Goal: Information Seeking & Learning: Find specific fact

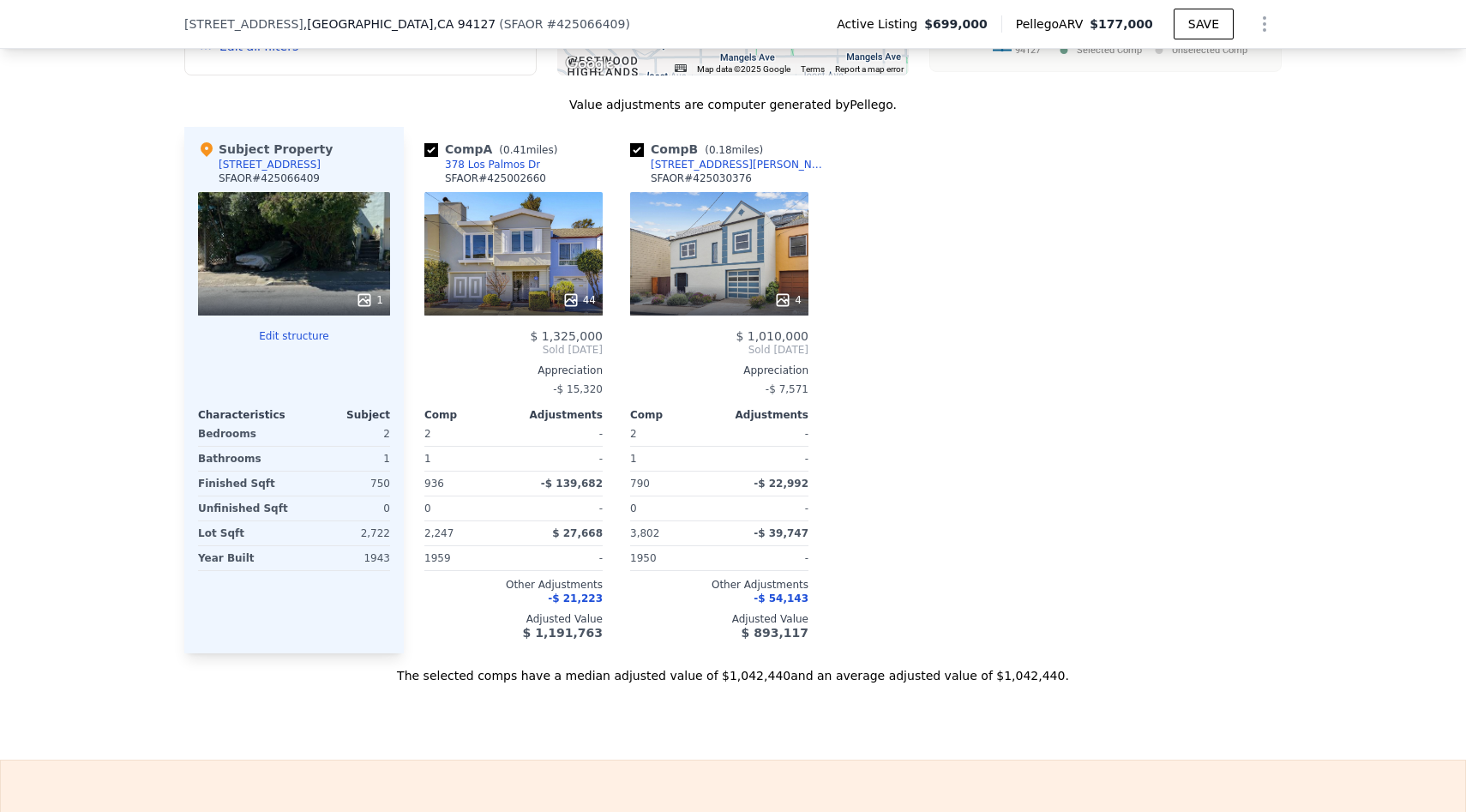
scroll to position [1762, 0]
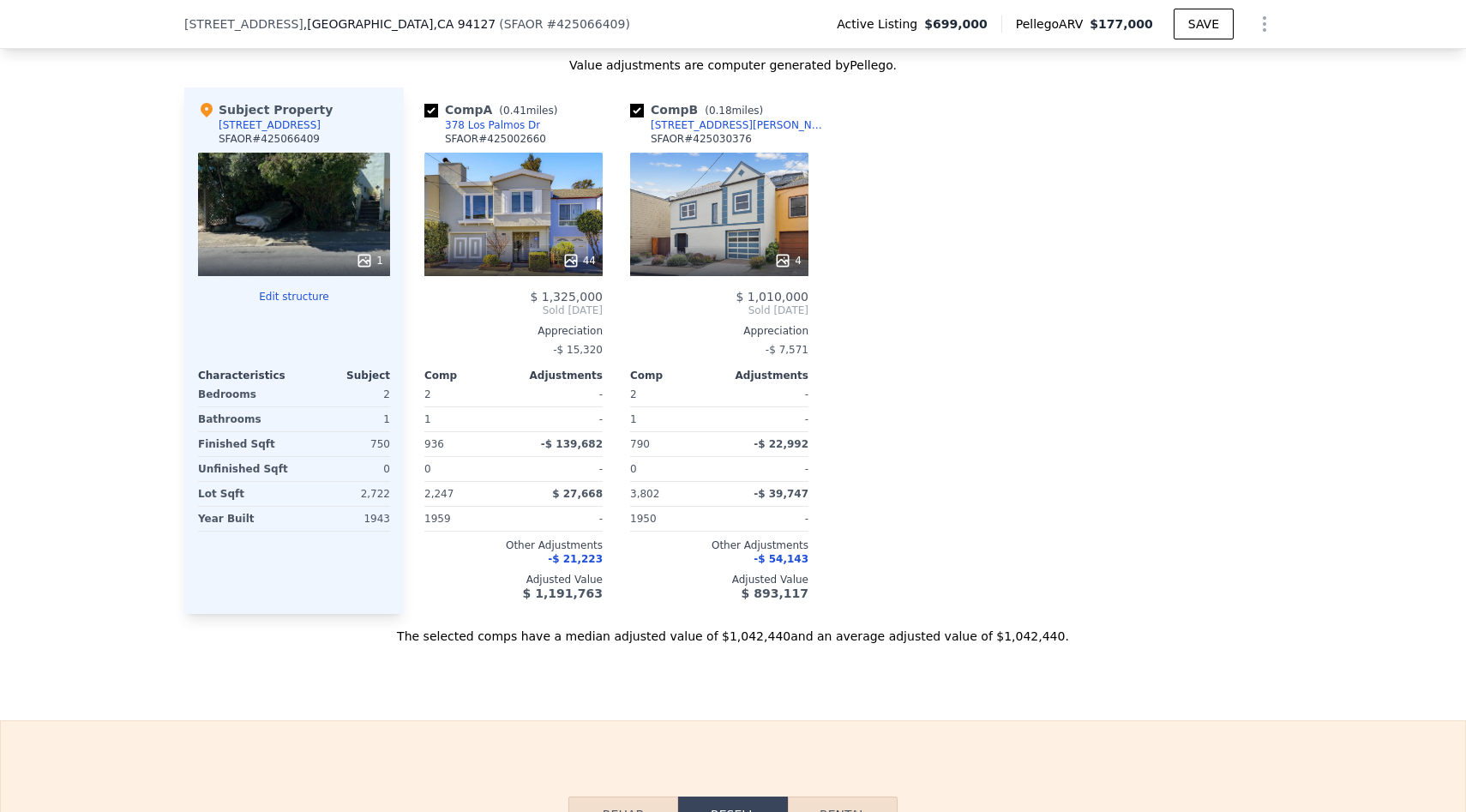
click at [760, 215] on div "4" at bounding box center [719, 215] width 179 height 123
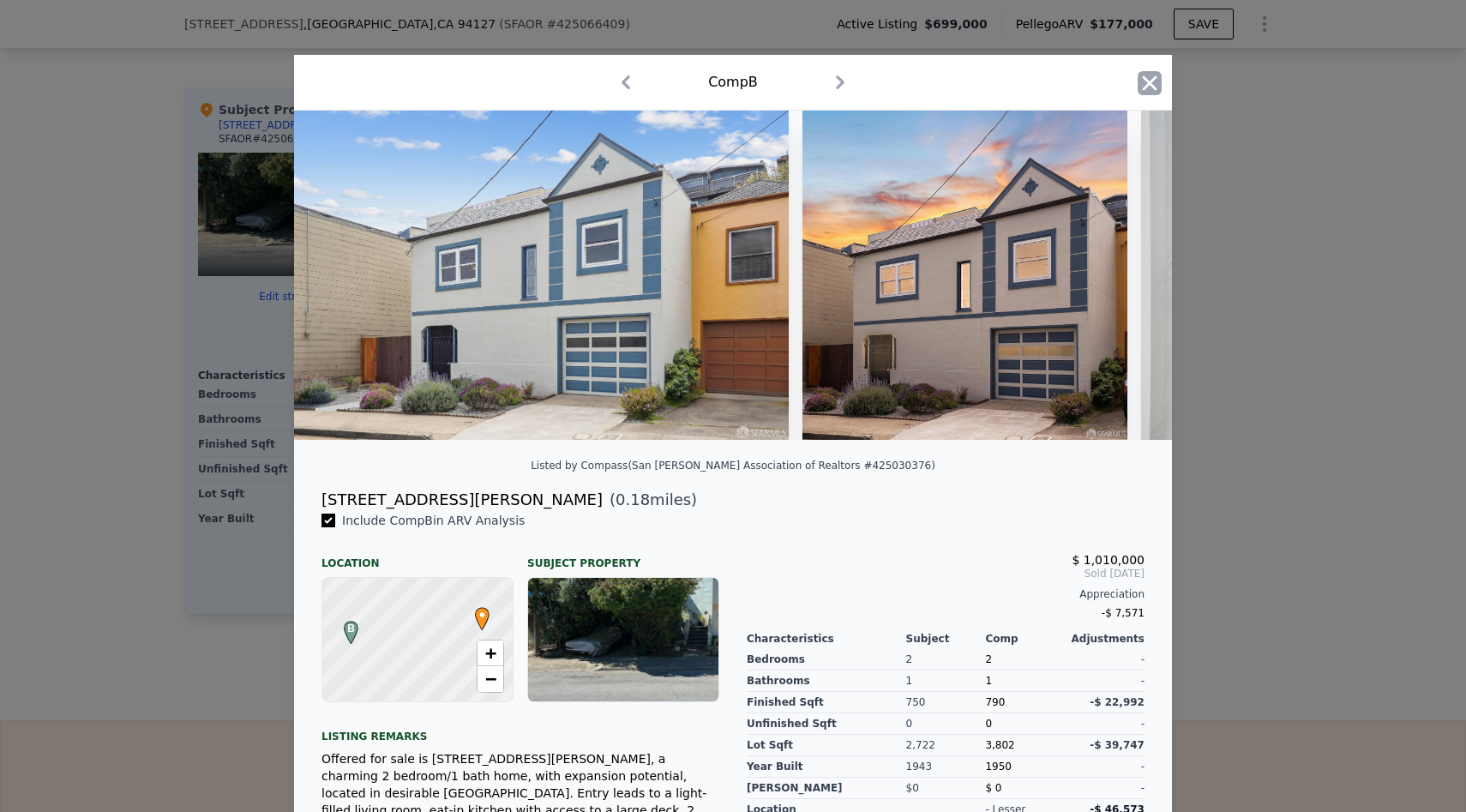
click at [1154, 78] on icon "button" at bounding box center [1150, 83] width 15 height 15
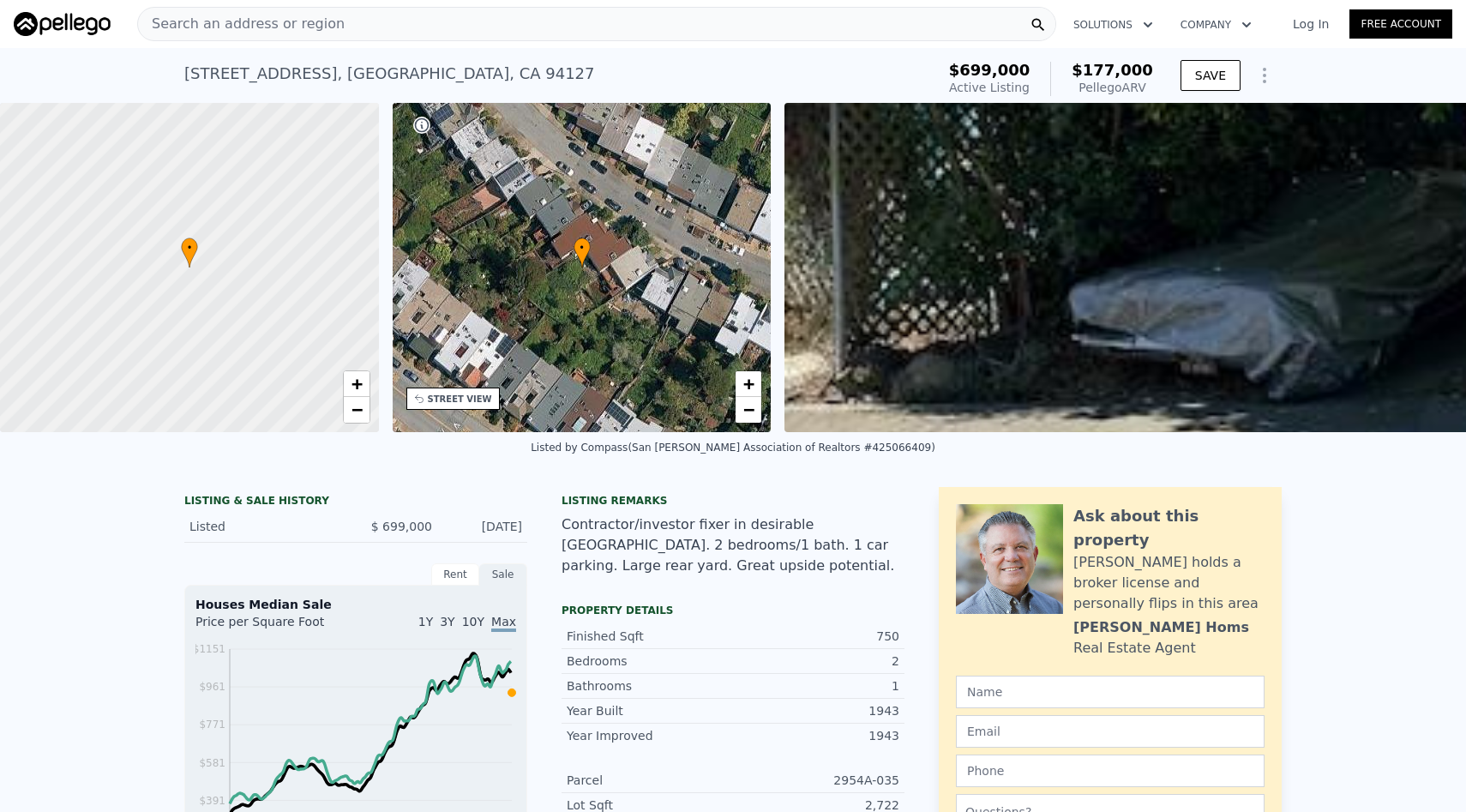
click at [408, 78] on div "[STREET_ADDRESS]" at bounding box center [390, 74] width 411 height 24
copy div "[STREET_ADDRESS] Active at $699k (~ARV $177k )"
click at [325, 74] on div "[STREET_ADDRESS]" at bounding box center [390, 74] width 411 height 24
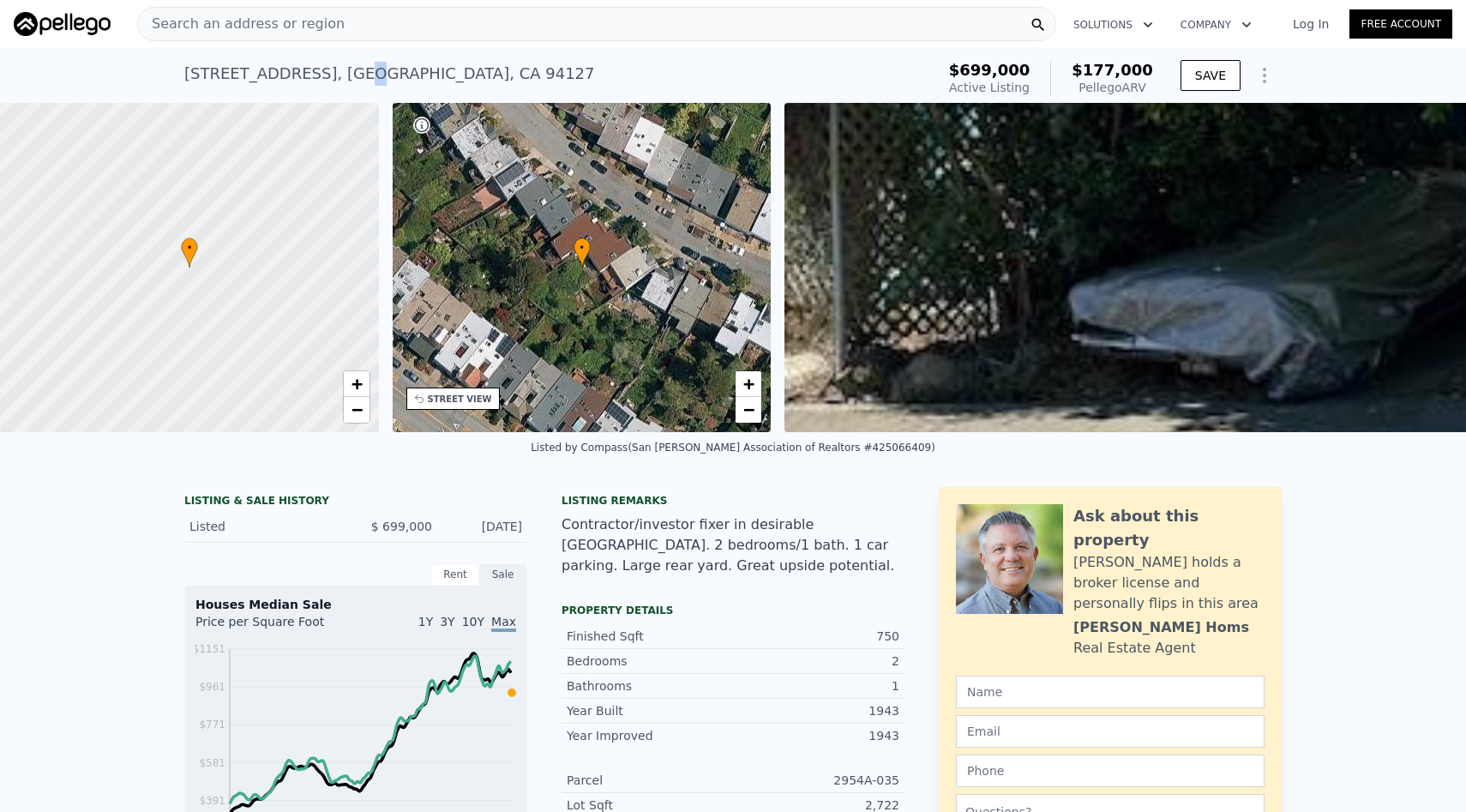
click at [325, 74] on div "[STREET_ADDRESS]" at bounding box center [390, 74] width 411 height 24
copy div "[STREET_ADDRESS] Active at $699k (~ARV $177k )"
click at [451, 22] on div "Search an address or region" at bounding box center [597, 23] width 919 height 34
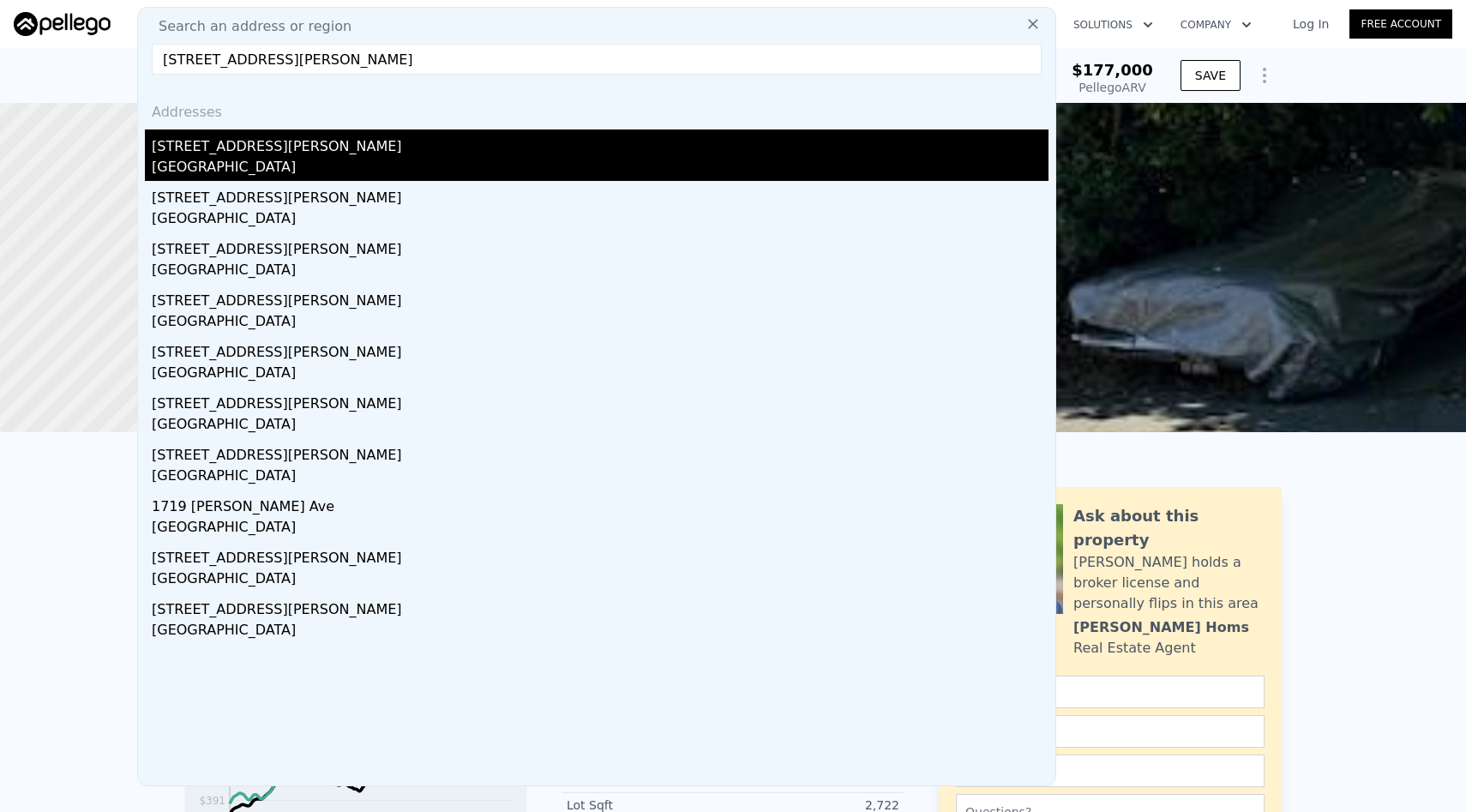
type input "[STREET_ADDRESS][PERSON_NAME]"
click at [372, 144] on div "[STREET_ADDRESS][PERSON_NAME]" at bounding box center [600, 144] width 897 height 28
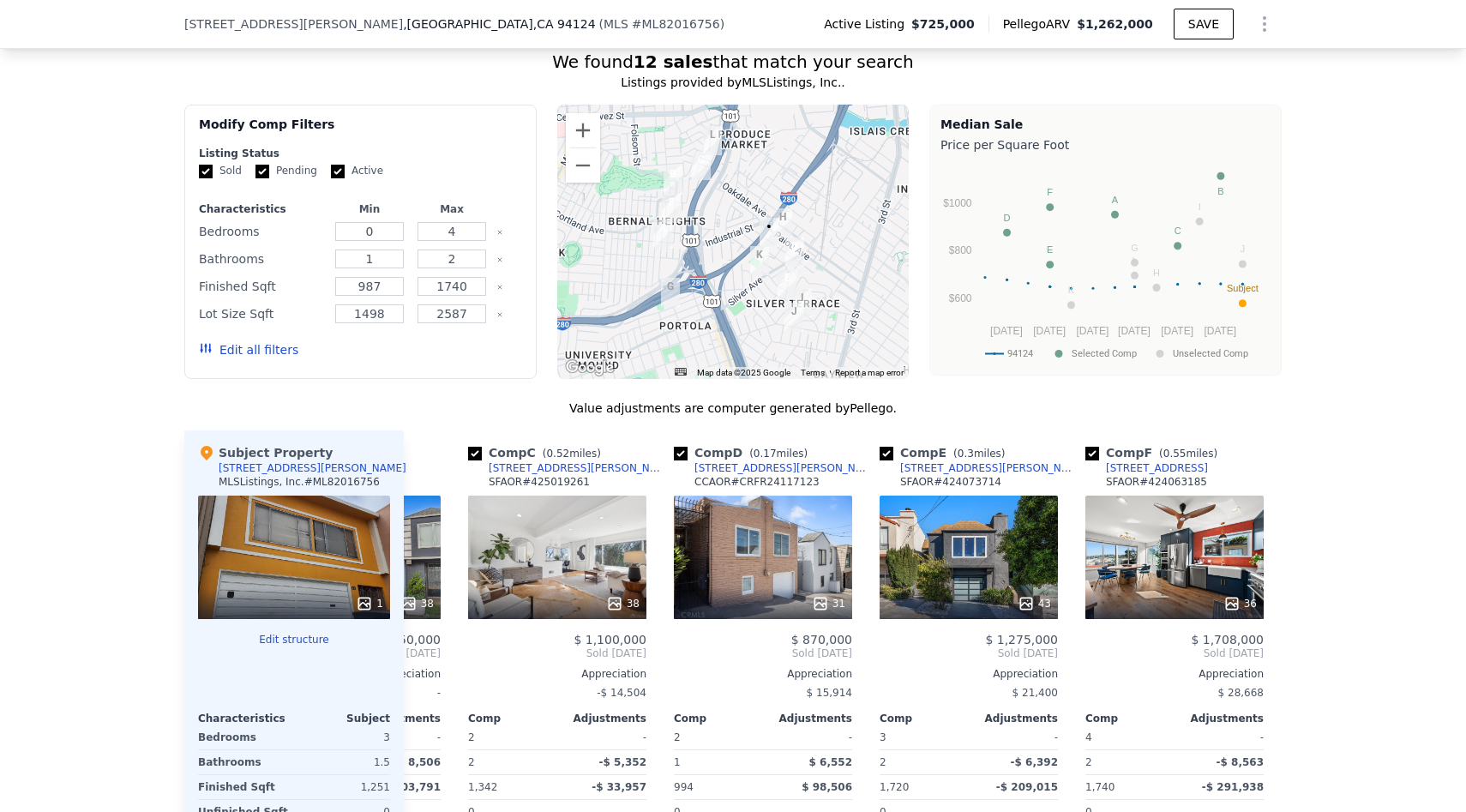
scroll to position [1563, 0]
click at [584, 148] on button "Zoom in" at bounding box center [583, 131] width 34 height 34
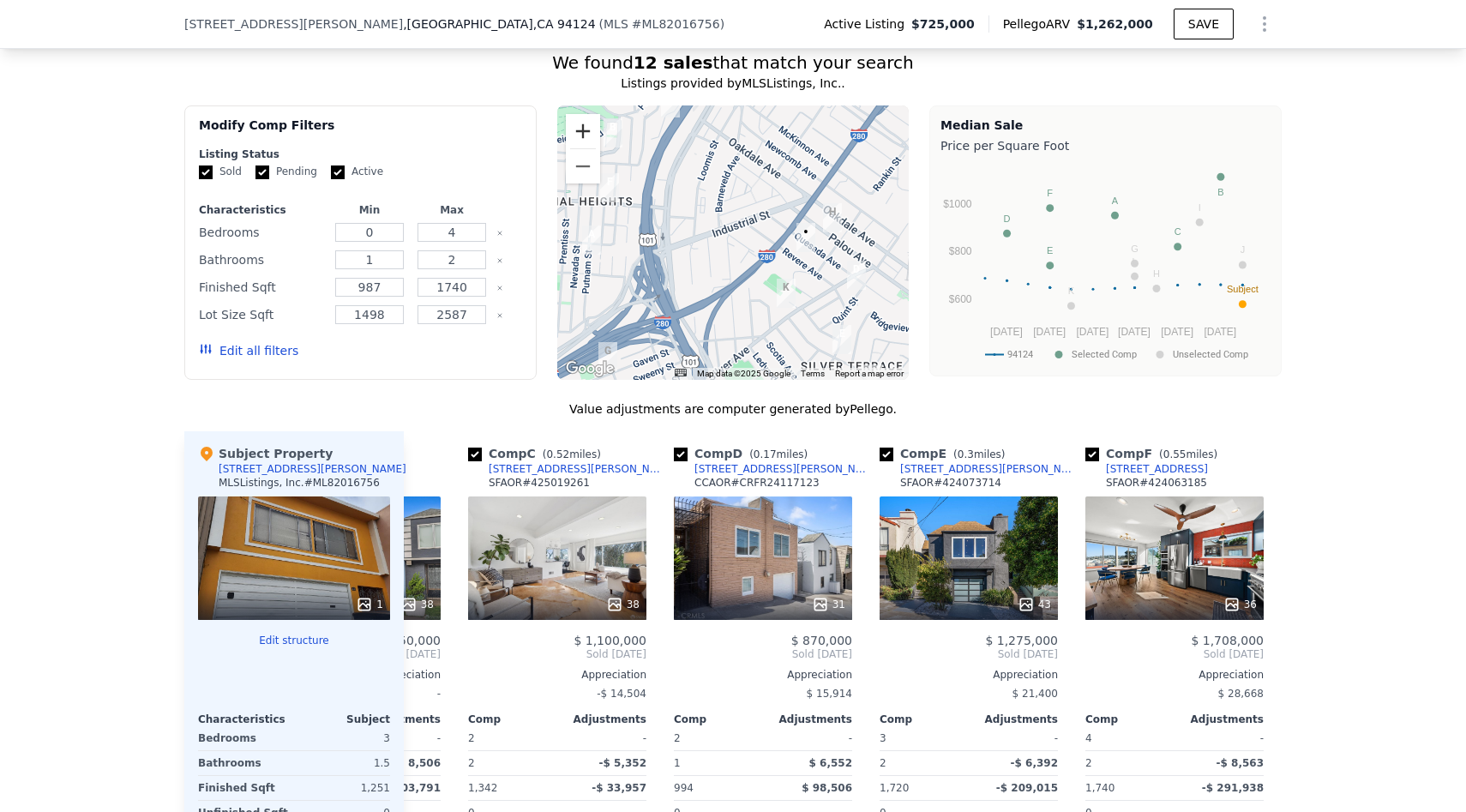
click at [584, 148] on button "Zoom in" at bounding box center [583, 131] width 34 height 34
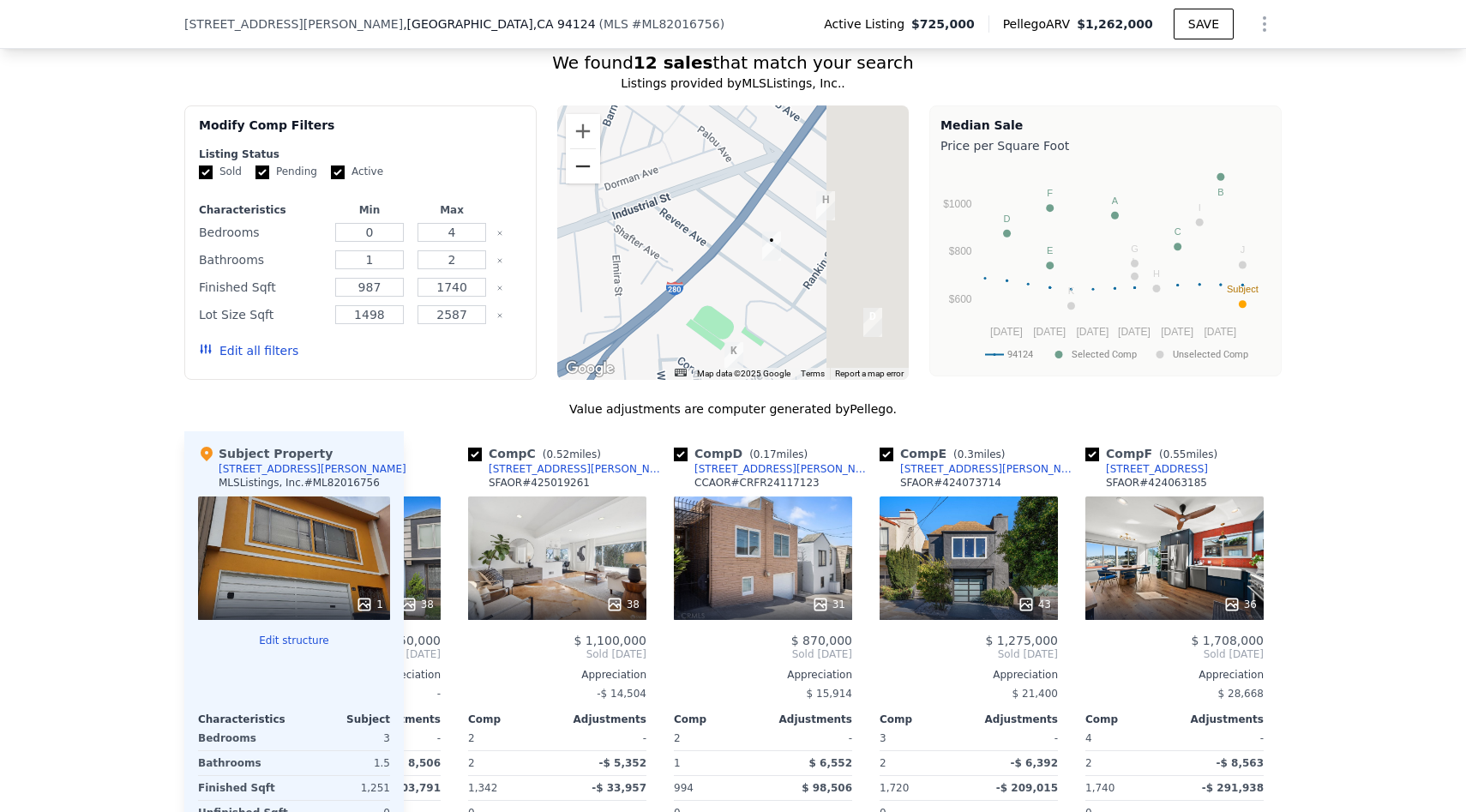
drag, startPoint x: 740, startPoint y: 183, endPoint x: 591, endPoint y: 180, distance: 149.0
click at [591, 180] on div "A B C D E F G H I J K L • Map Data Map data ©2025 Google Map data ©2025 Google …" at bounding box center [733, 243] width 353 height 274
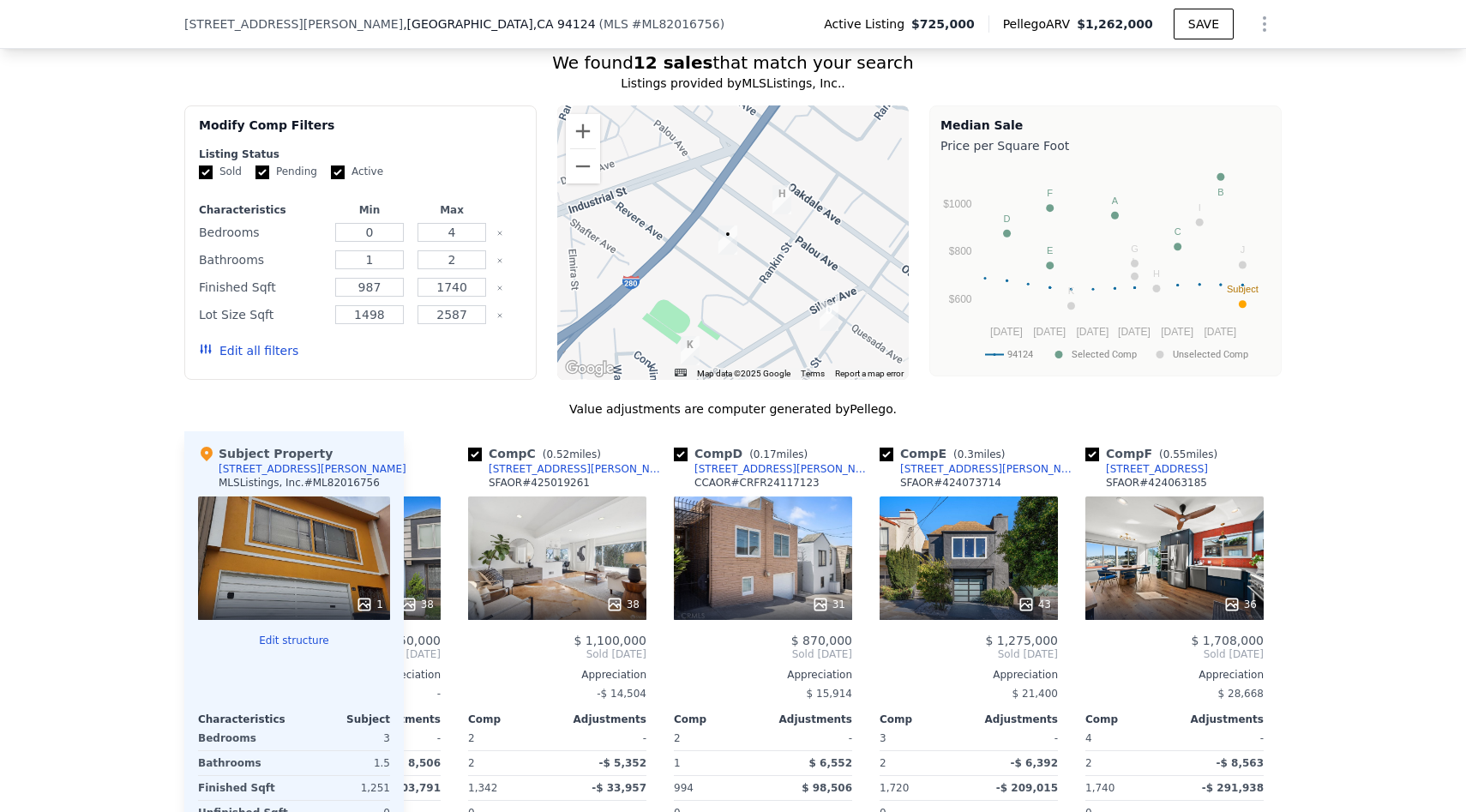
click at [562, 154] on div at bounding box center [733, 243] width 353 height 274
click at [567, 148] on button "Zoom in" at bounding box center [583, 131] width 34 height 34
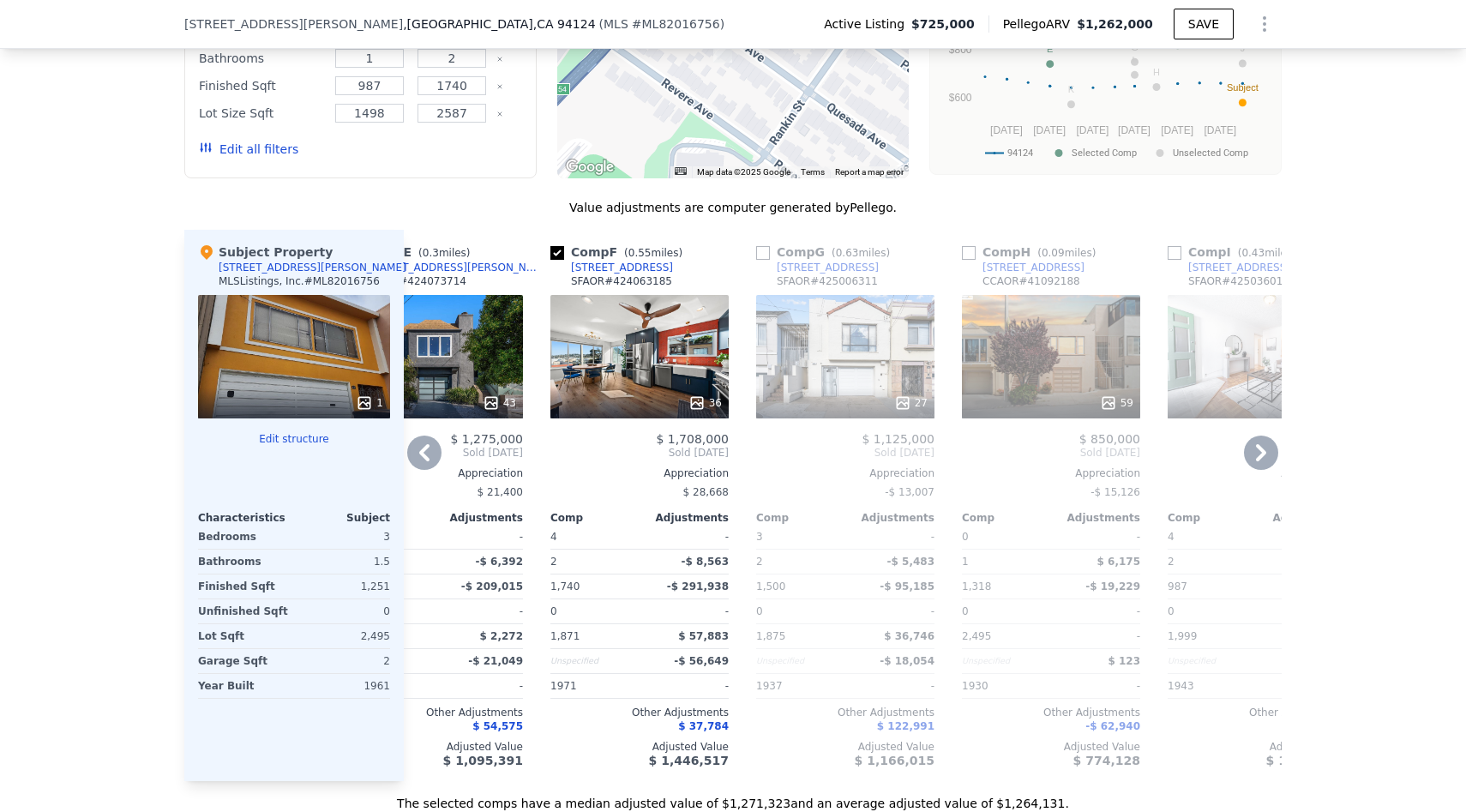
scroll to position [1774, 0]
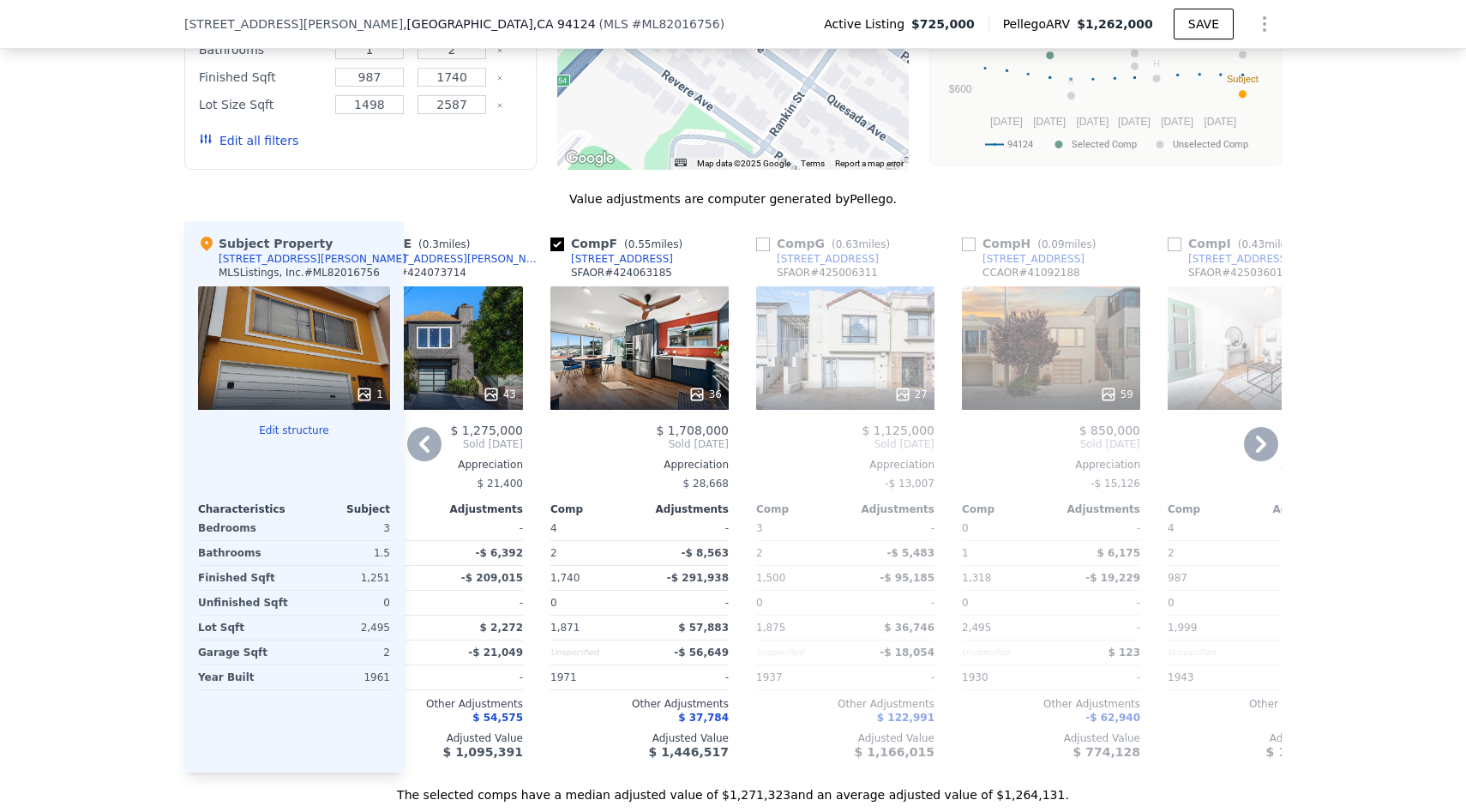
click at [1079, 366] on div "59" at bounding box center [1052, 348] width 179 height 123
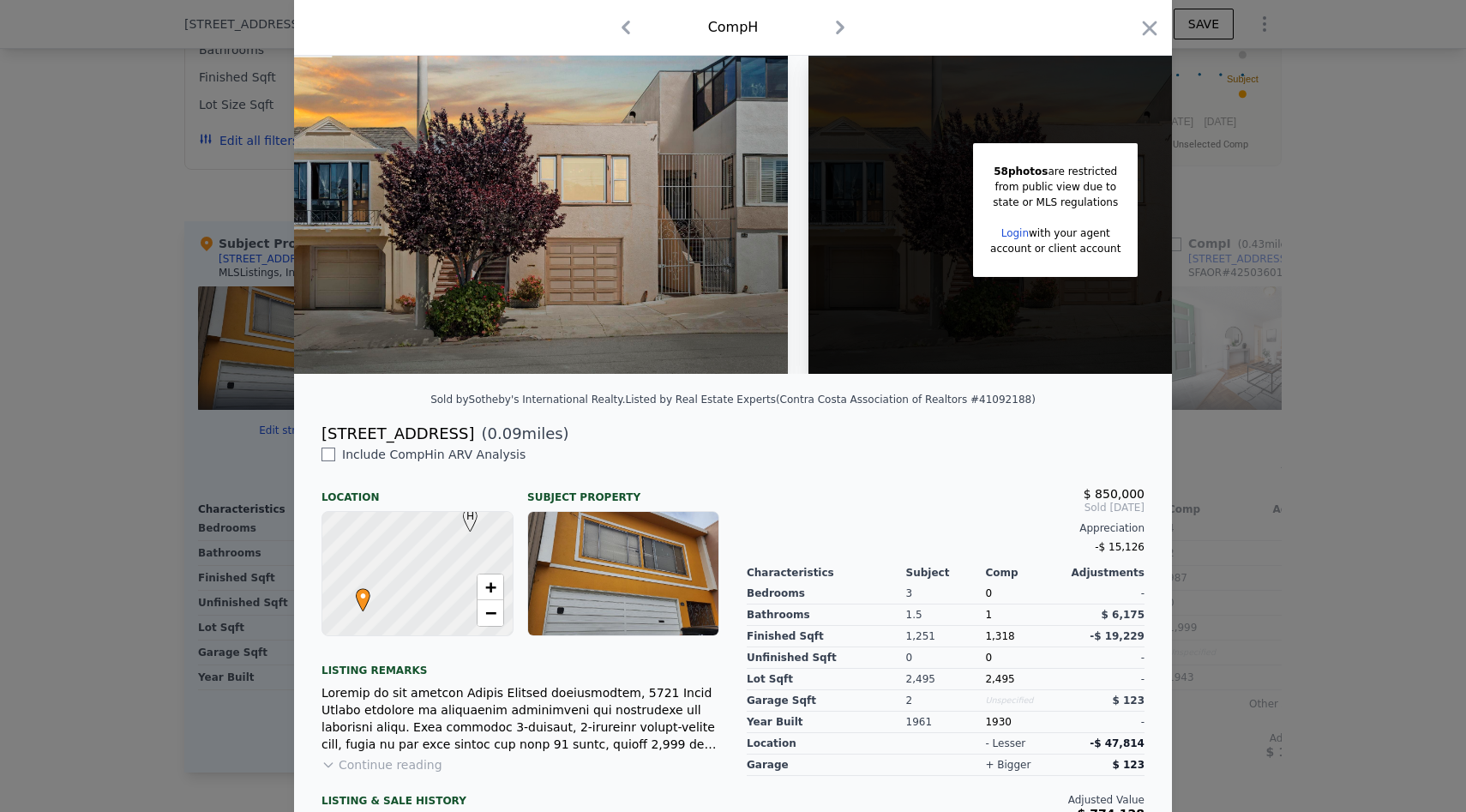
scroll to position [70, 0]
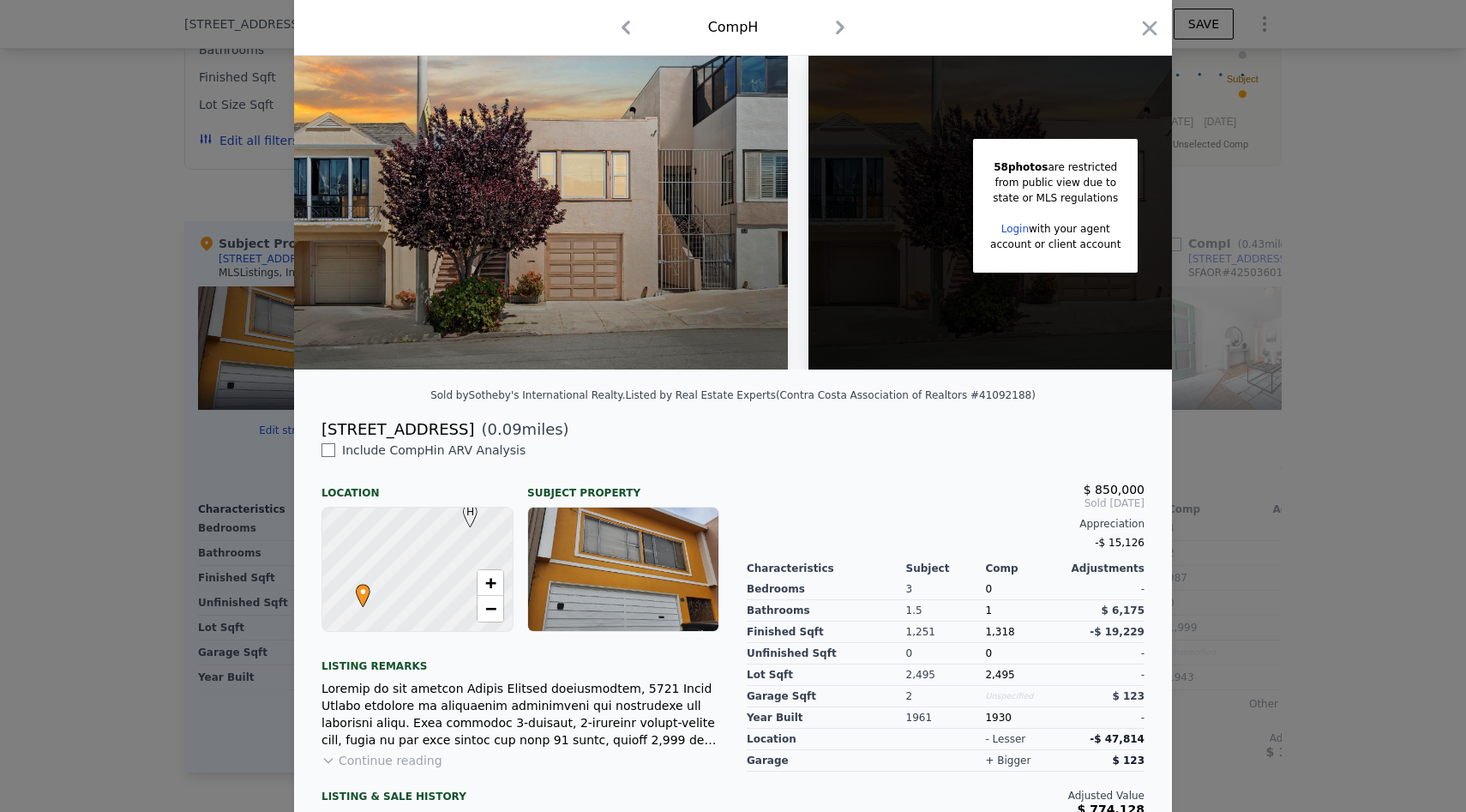
click at [395, 431] on div "[STREET_ADDRESS]" at bounding box center [398, 429] width 153 height 24
drag, startPoint x: 395, startPoint y: 431, endPoint x: 373, endPoint y: 431, distance: 22.0
click at [373, 431] on div "[STREET_ADDRESS]" at bounding box center [398, 429] width 153 height 24
copy div "[STREET_ADDRESS]"
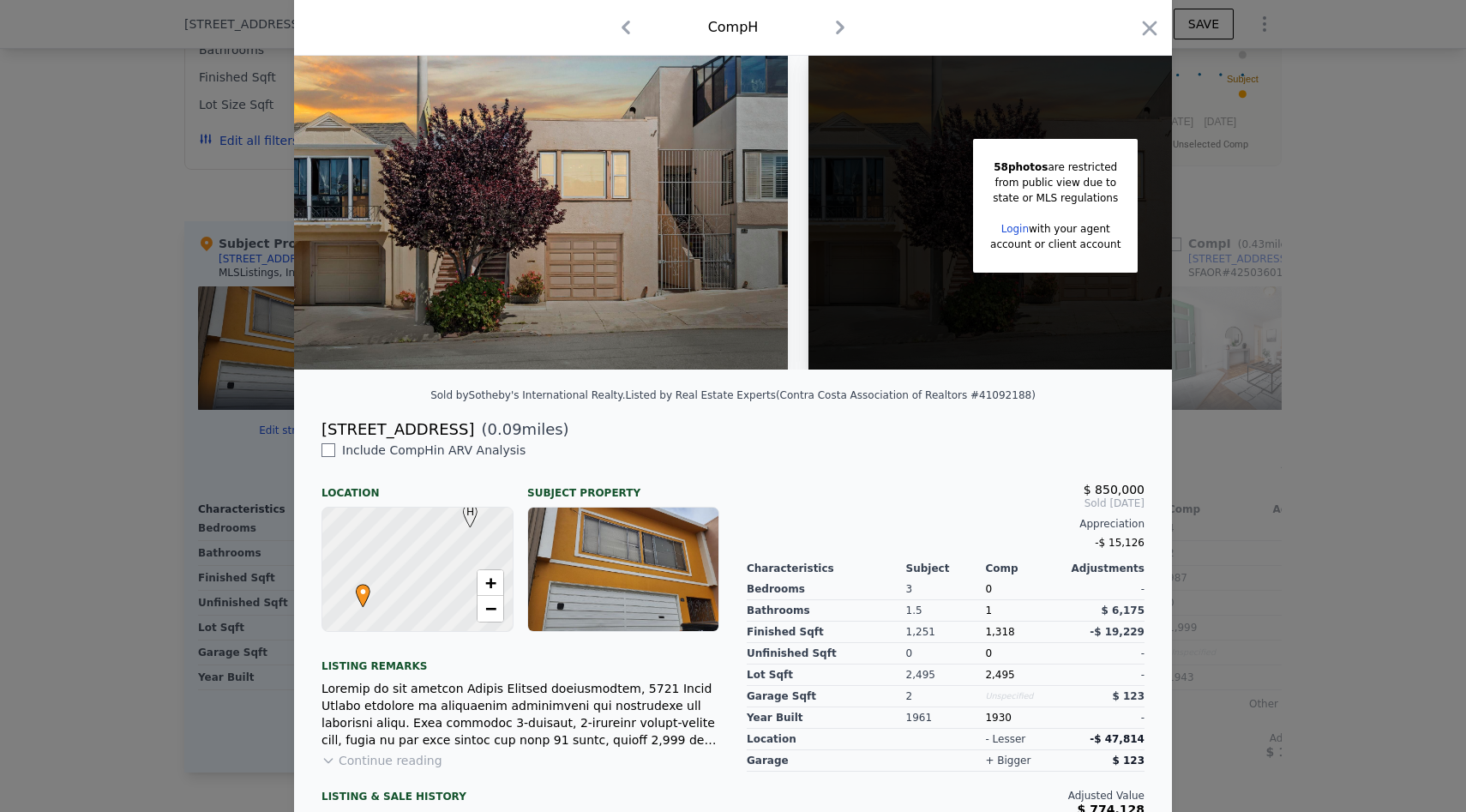
click at [188, 94] on div at bounding box center [733, 406] width 1466 height 812
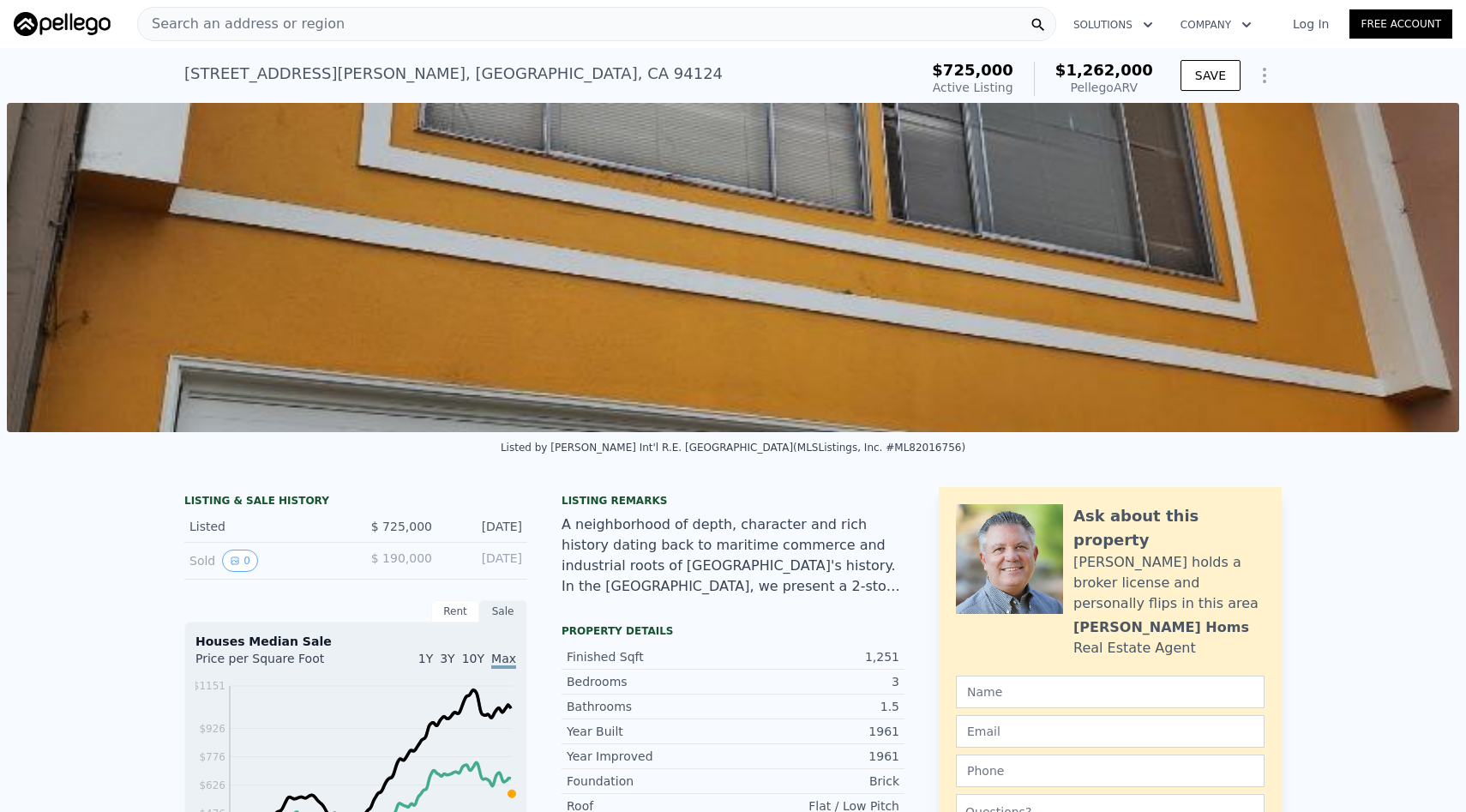
click at [673, 29] on div "Search an address or region" at bounding box center [597, 23] width 919 height 34
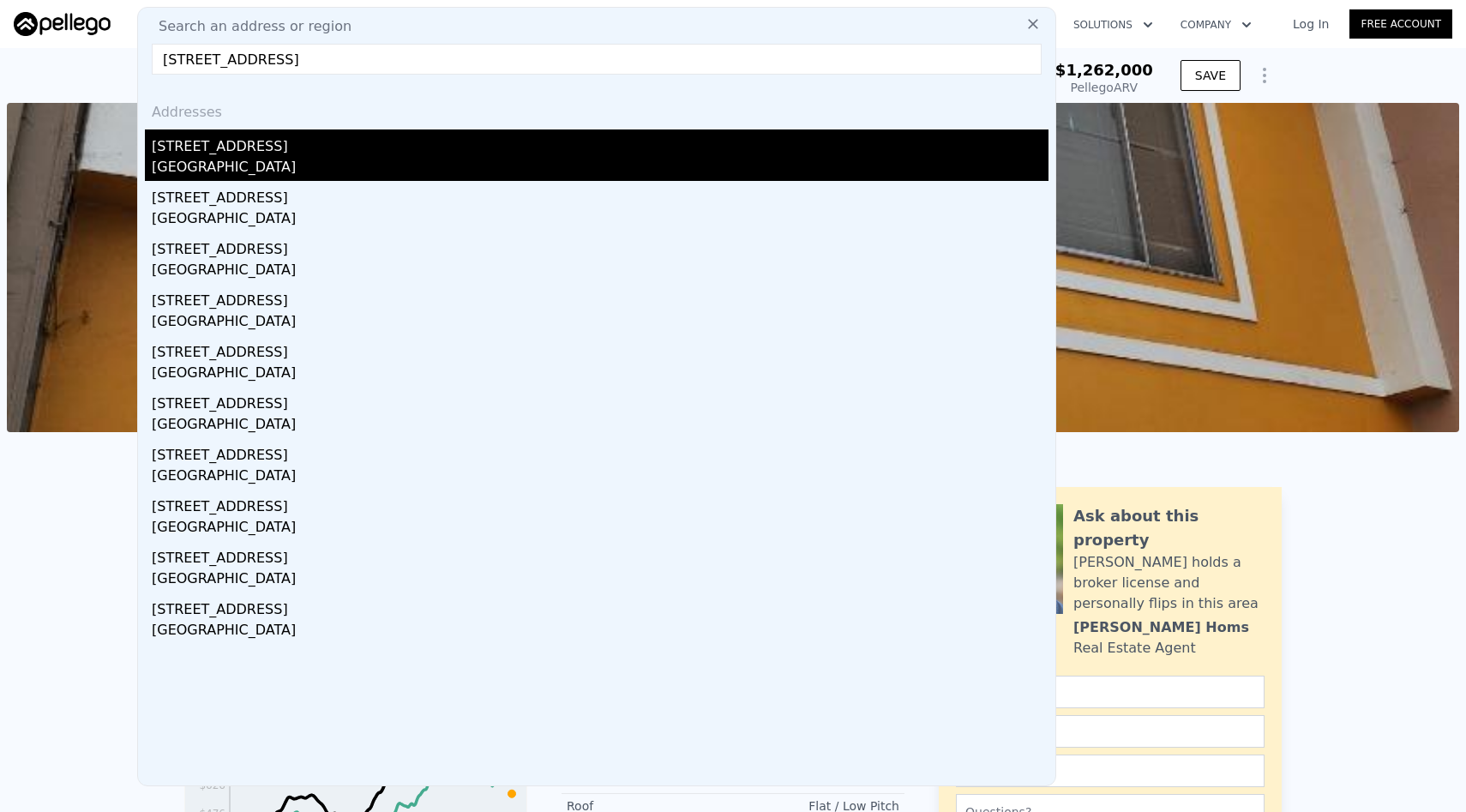
type input "[STREET_ADDRESS]"
click at [358, 154] on div "[STREET_ADDRESS]" at bounding box center [600, 144] width 897 height 28
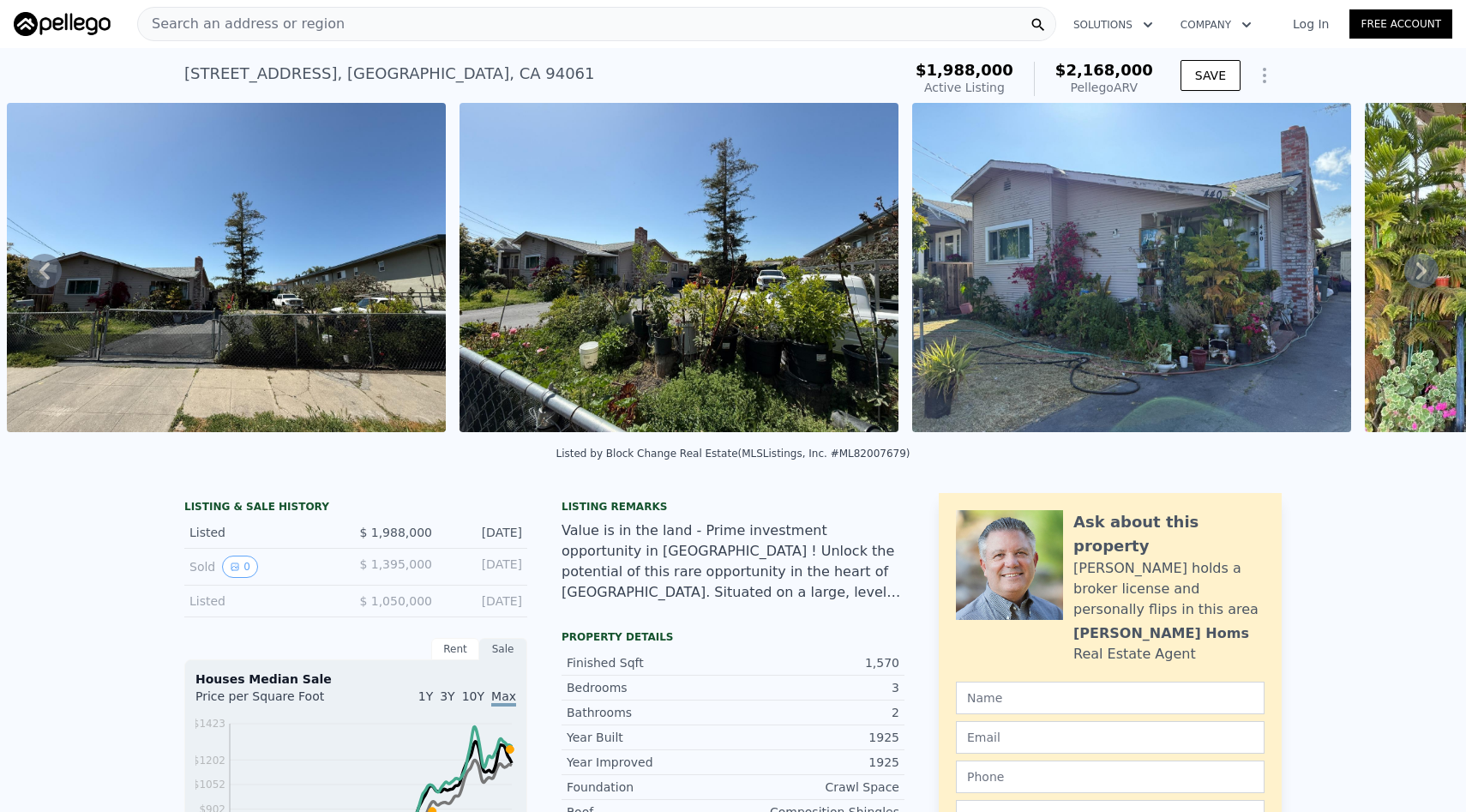
click at [973, 300] on img at bounding box center [1132, 268] width 439 height 330
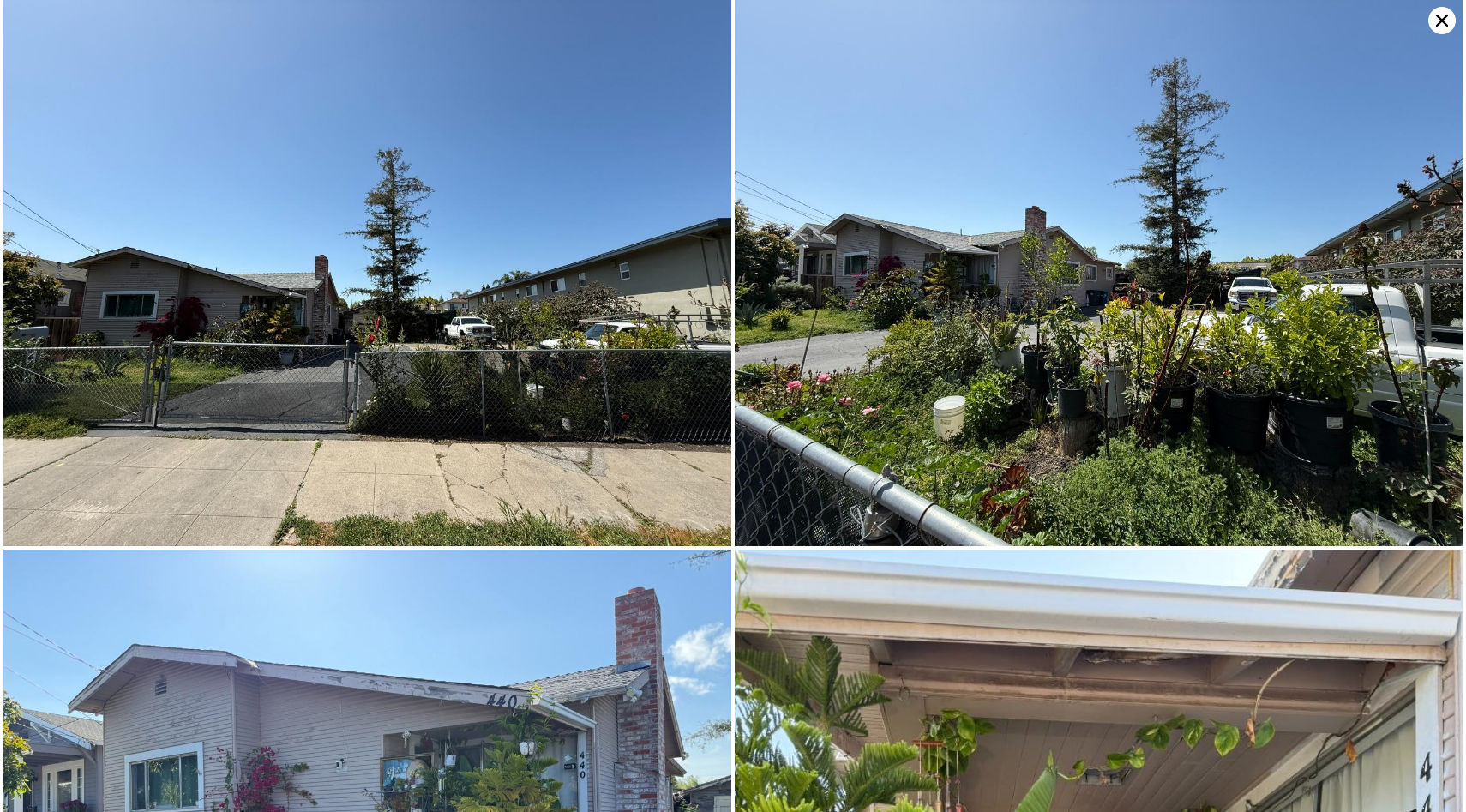
click at [1442, 25] on icon at bounding box center [1442, 20] width 28 height 28
